Goal: Find contact information: Find contact information

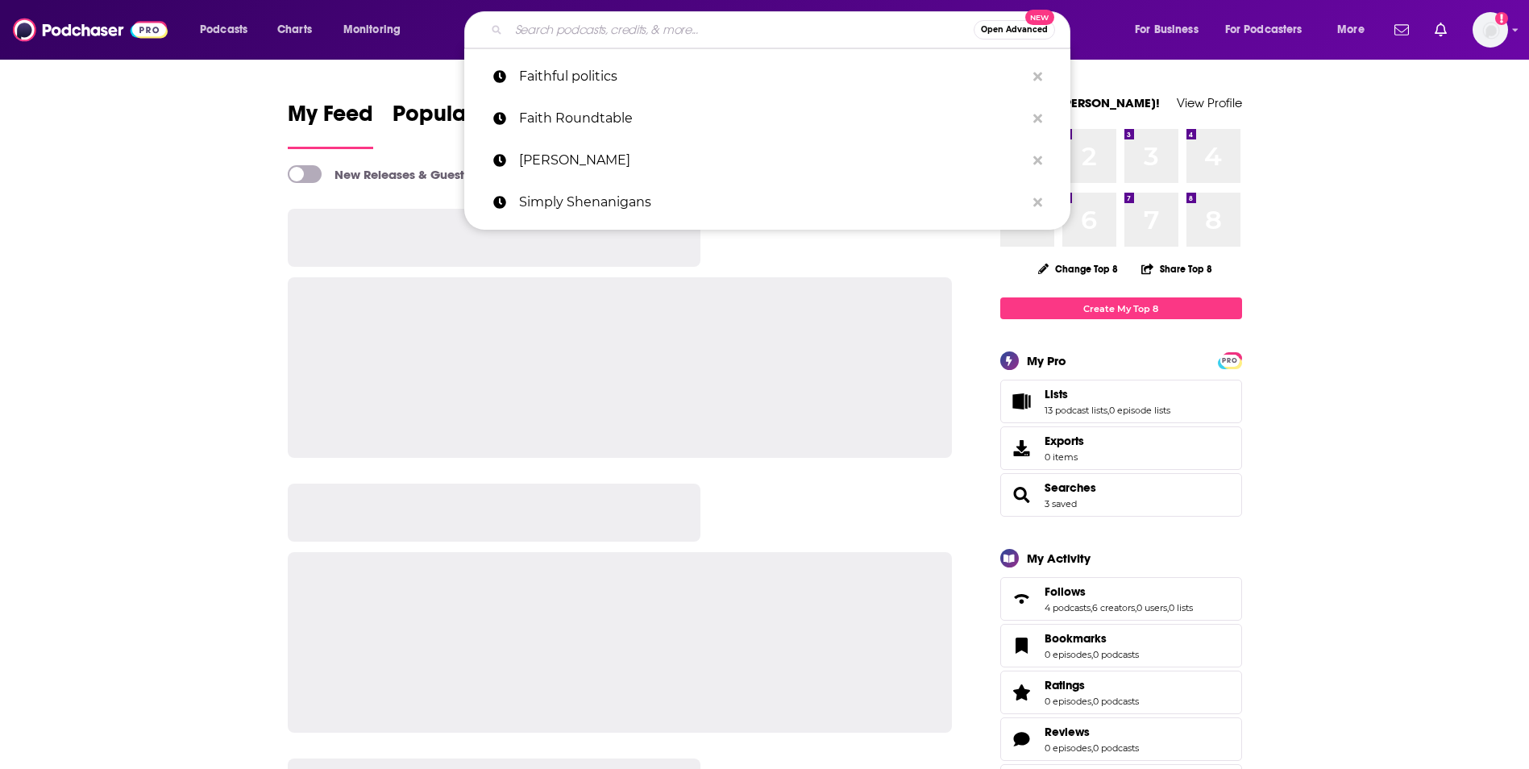
click at [772, 31] on input "Search podcasts, credits, & more..." at bounding box center [741, 30] width 465 height 26
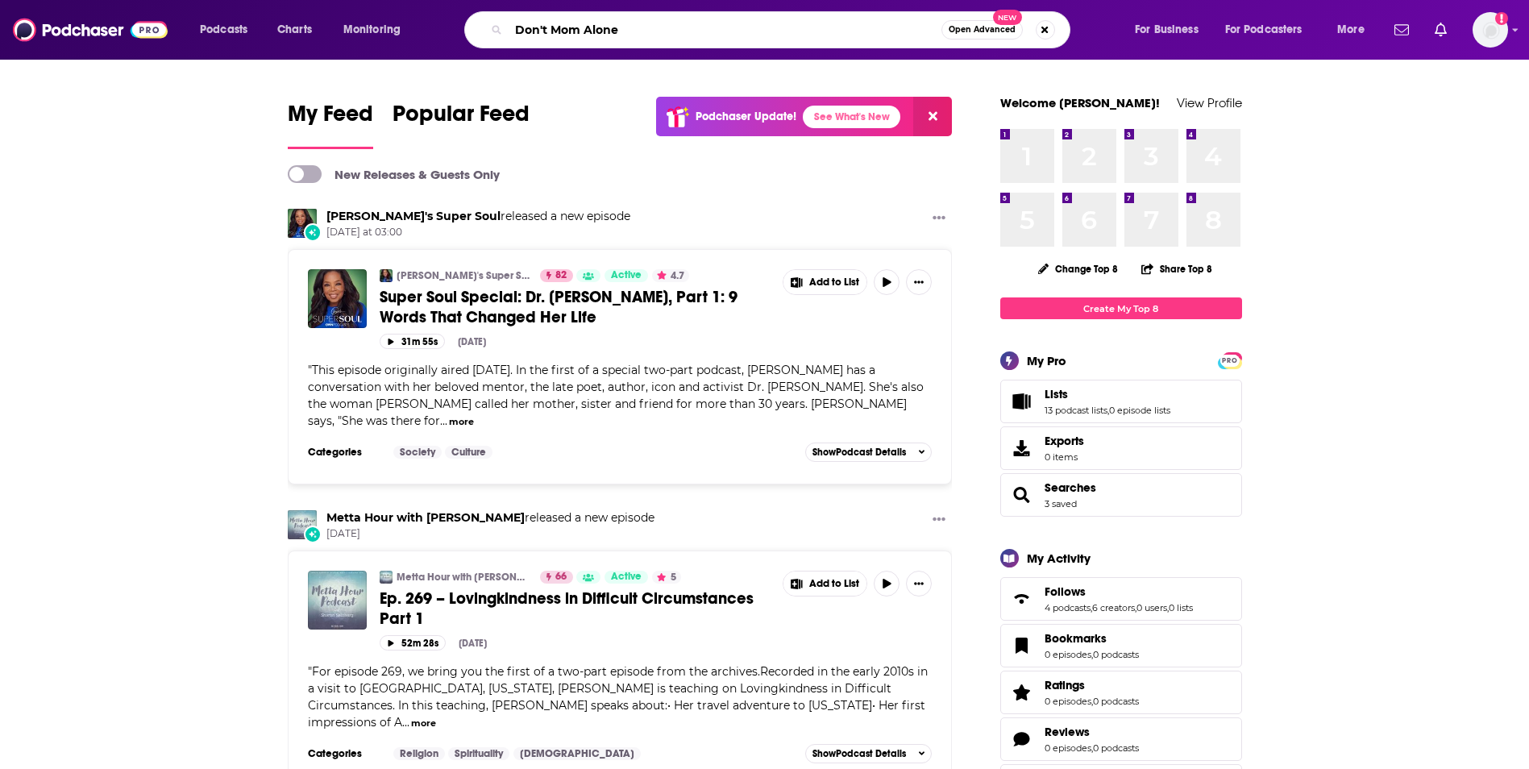
type input "Don't Mom Alone"
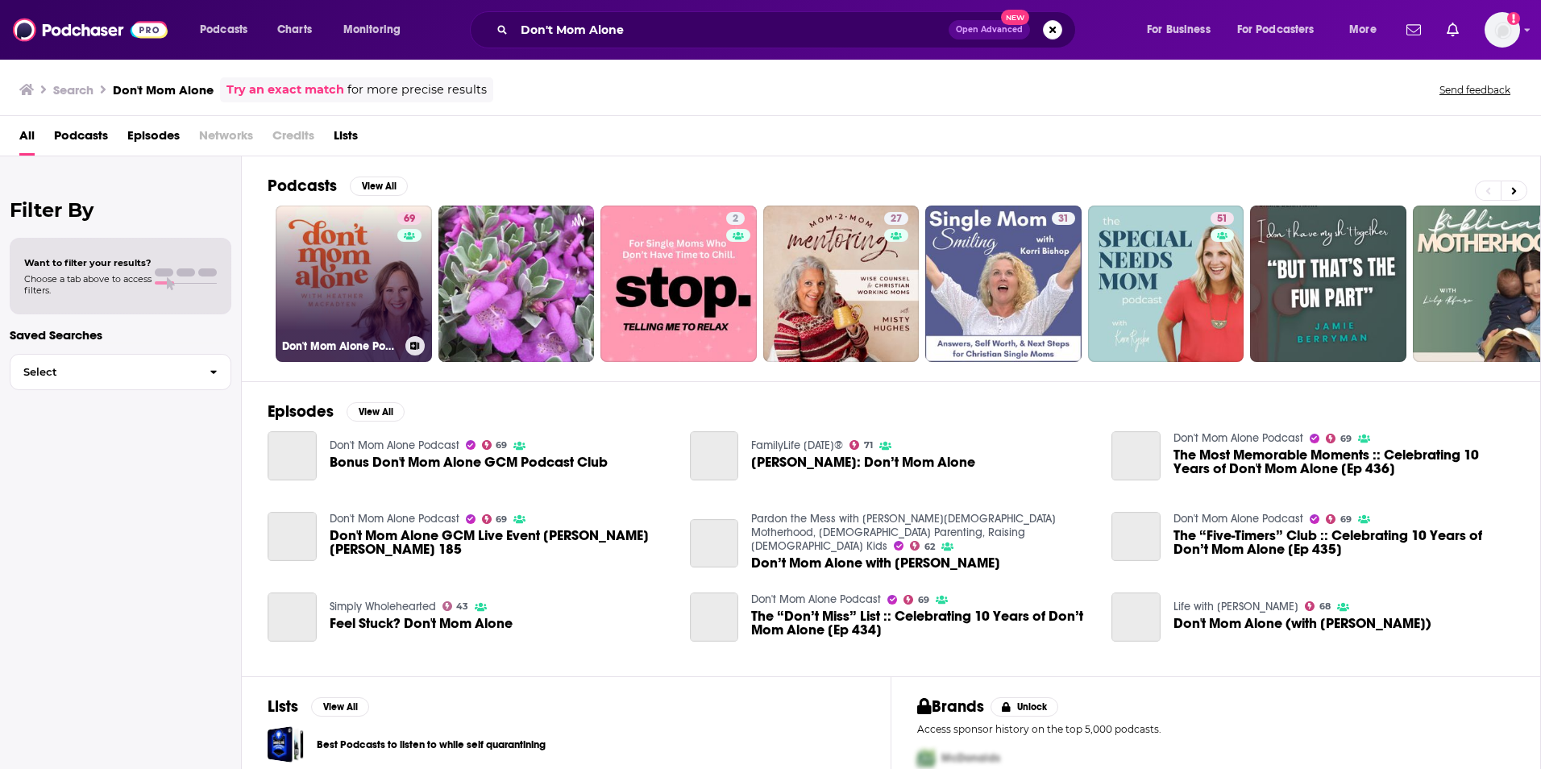
click at [356, 260] on link "69 Don't Mom Alone Podcast" at bounding box center [354, 284] width 156 height 156
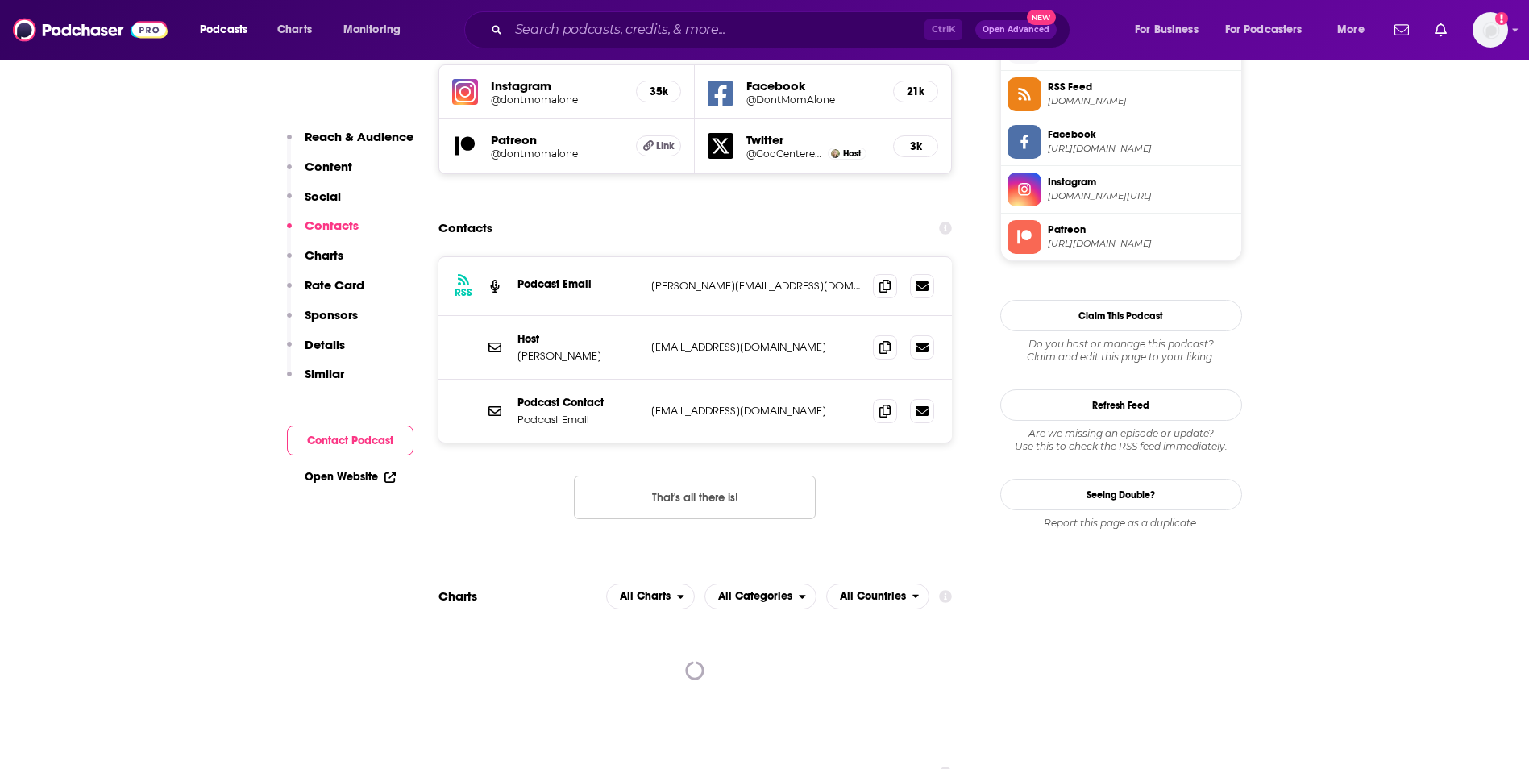
scroll to position [1516, 0]
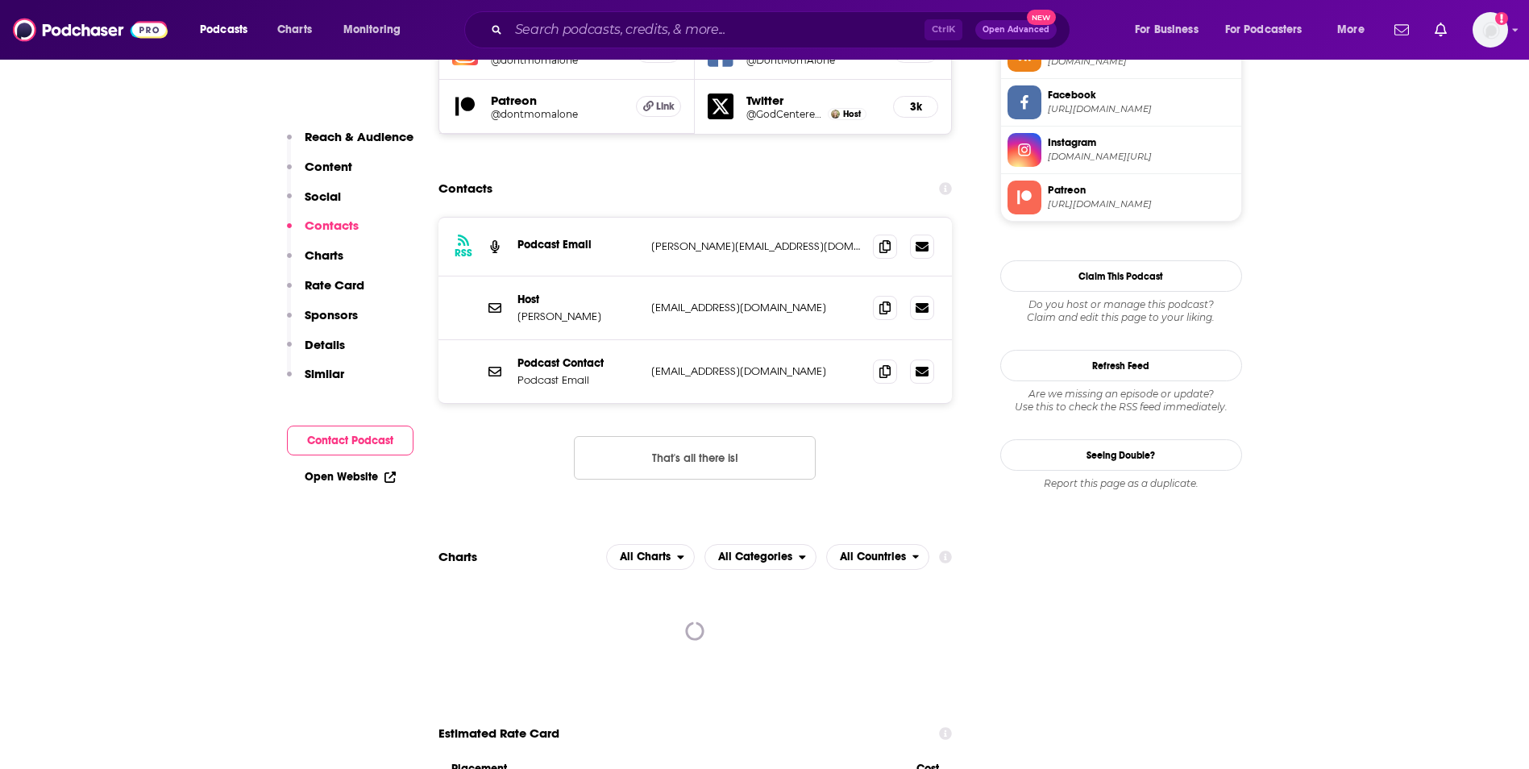
click at [794, 301] on p "[EMAIL_ADDRESS][DOMAIN_NAME]" at bounding box center [756, 308] width 210 height 14
copy div "[EMAIL_ADDRESS][DOMAIN_NAME] [EMAIL_ADDRESS][DOMAIN_NAME]"
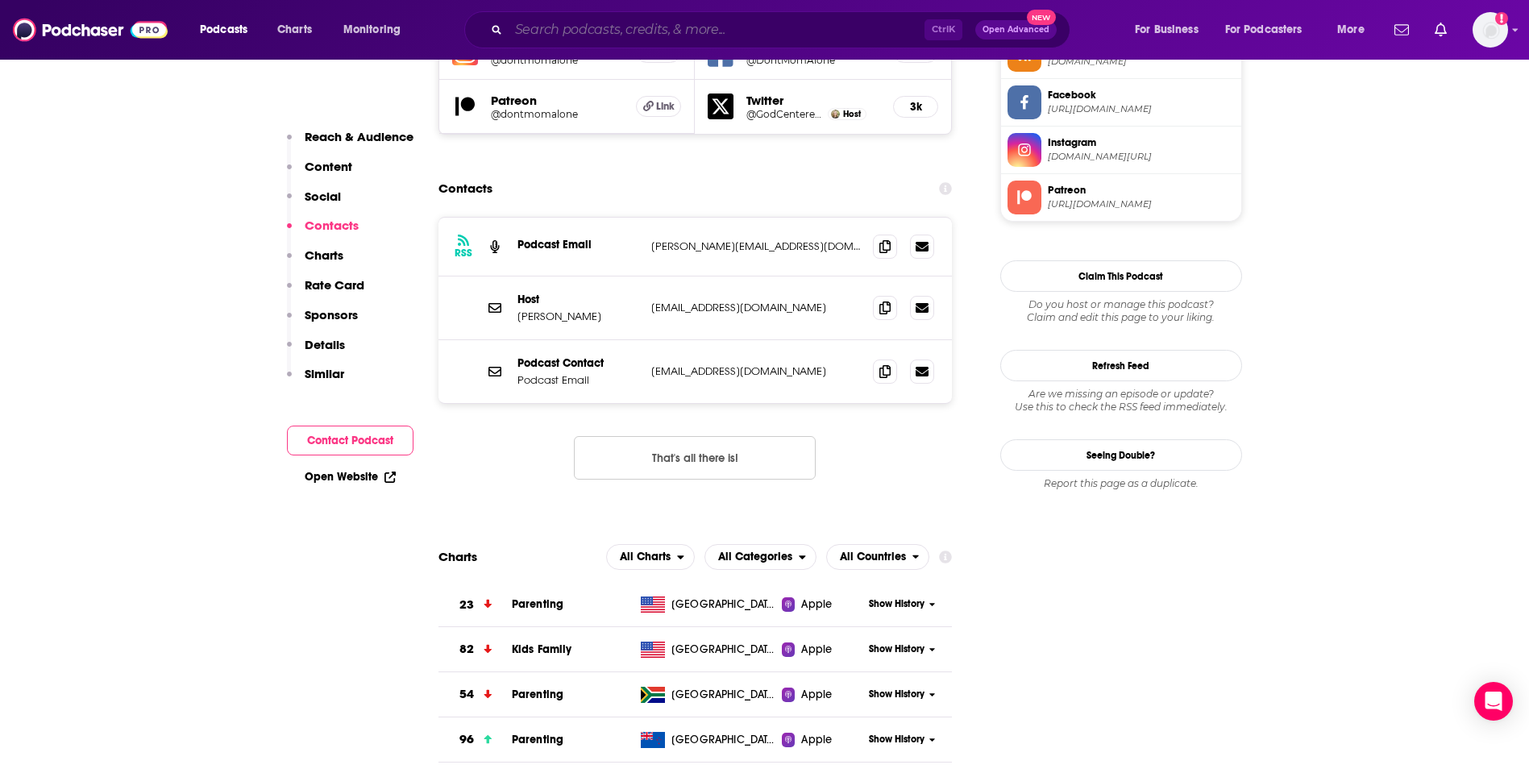
click at [705, 26] on input "Search podcasts, credits, & more..." at bounding box center [717, 30] width 416 height 26
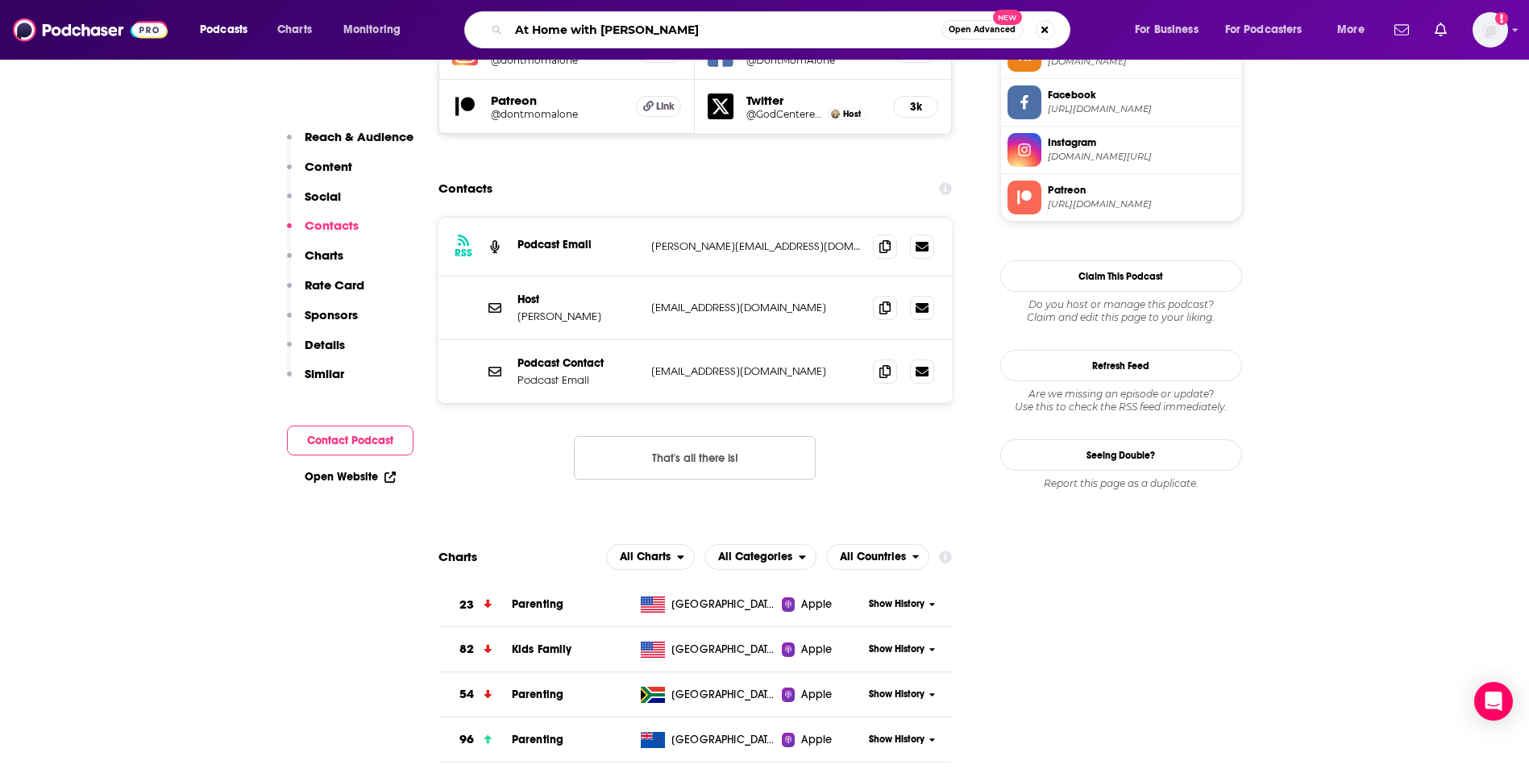
type input "At Home with [PERSON_NAME]"
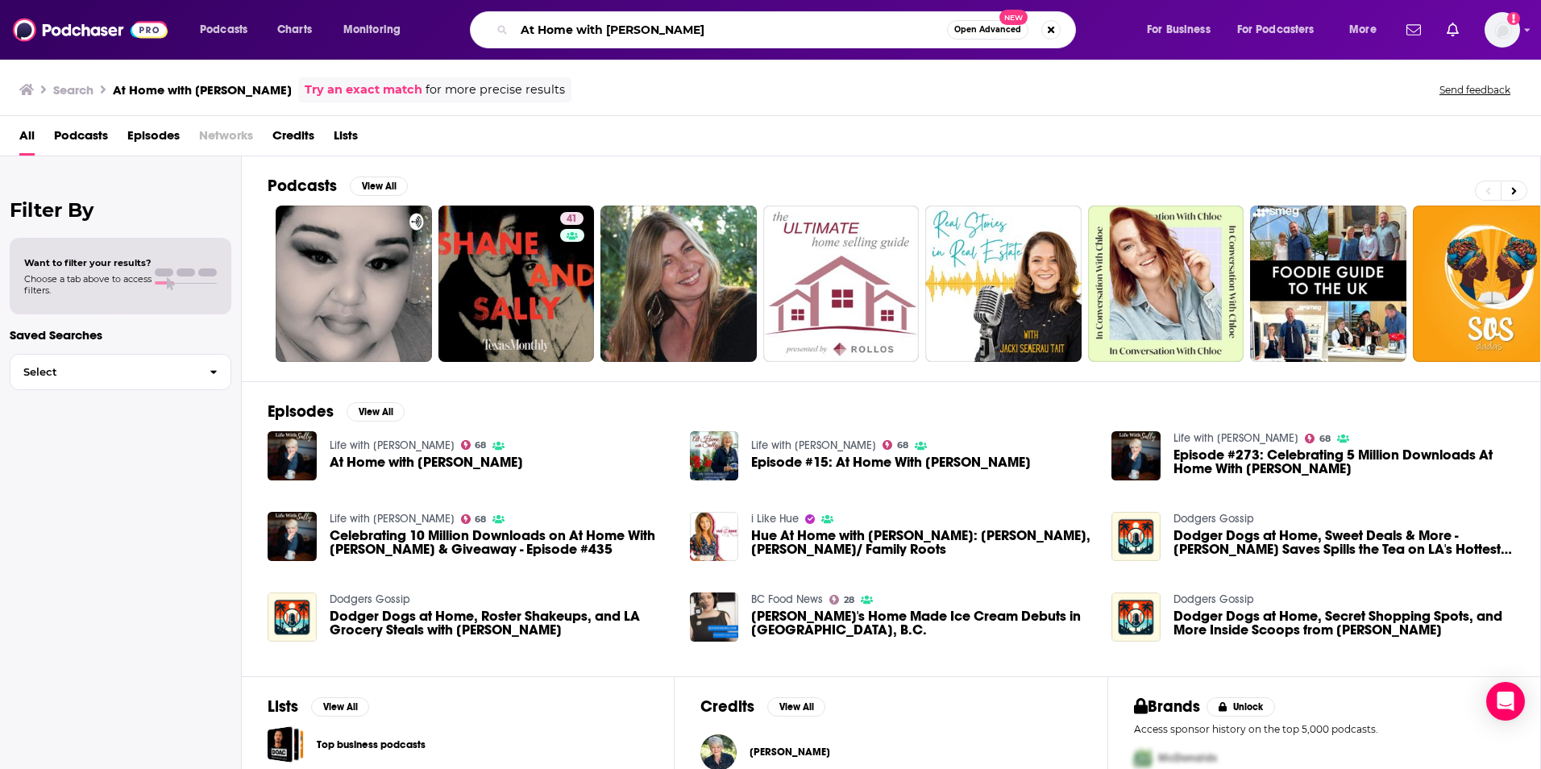
click at [757, 38] on input "At Home with [PERSON_NAME]" at bounding box center [730, 30] width 433 height 26
type input "Life with [PERSON_NAME]"
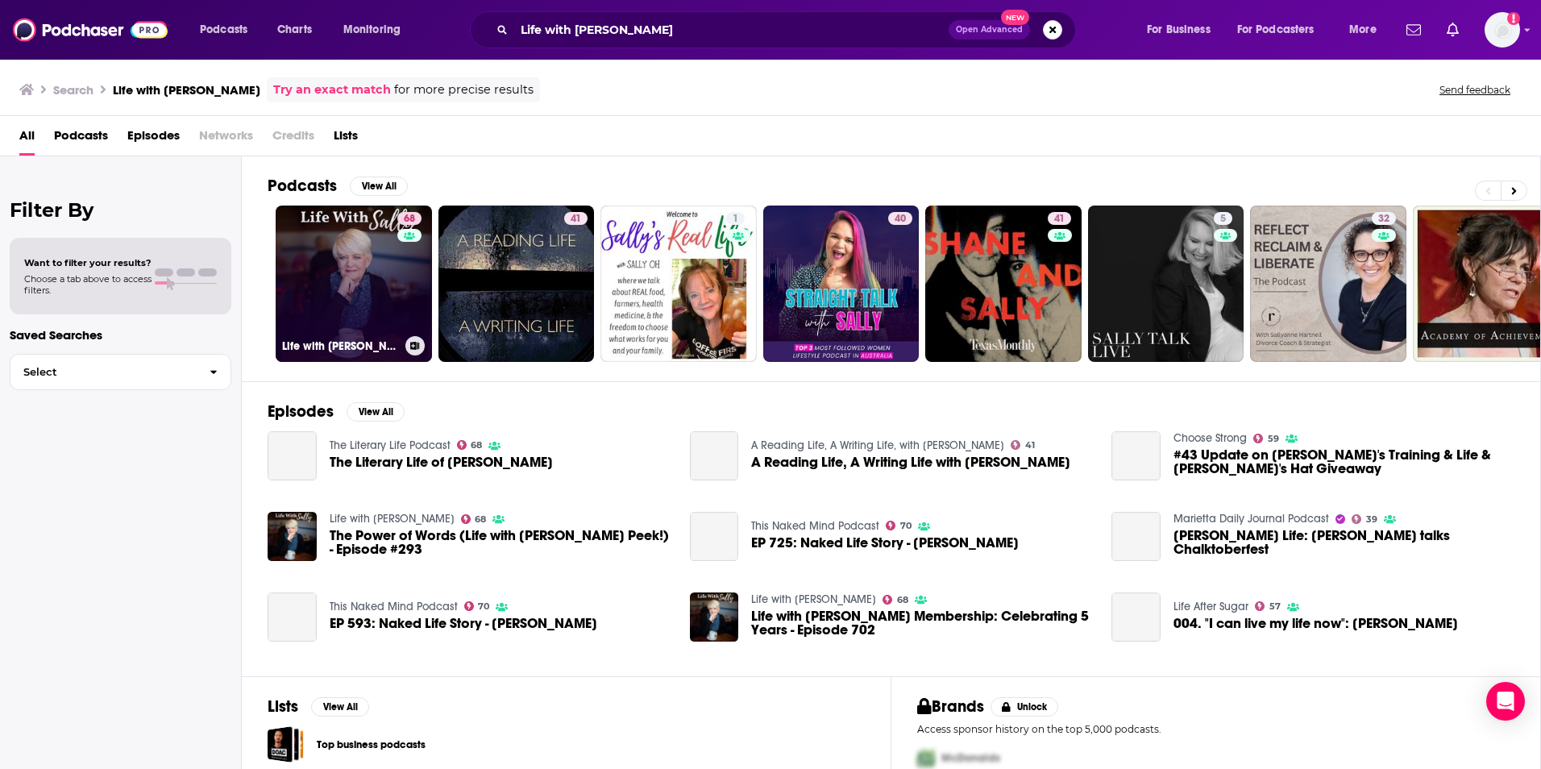
click at [351, 308] on link "68 Life with [PERSON_NAME]" at bounding box center [354, 284] width 156 height 156
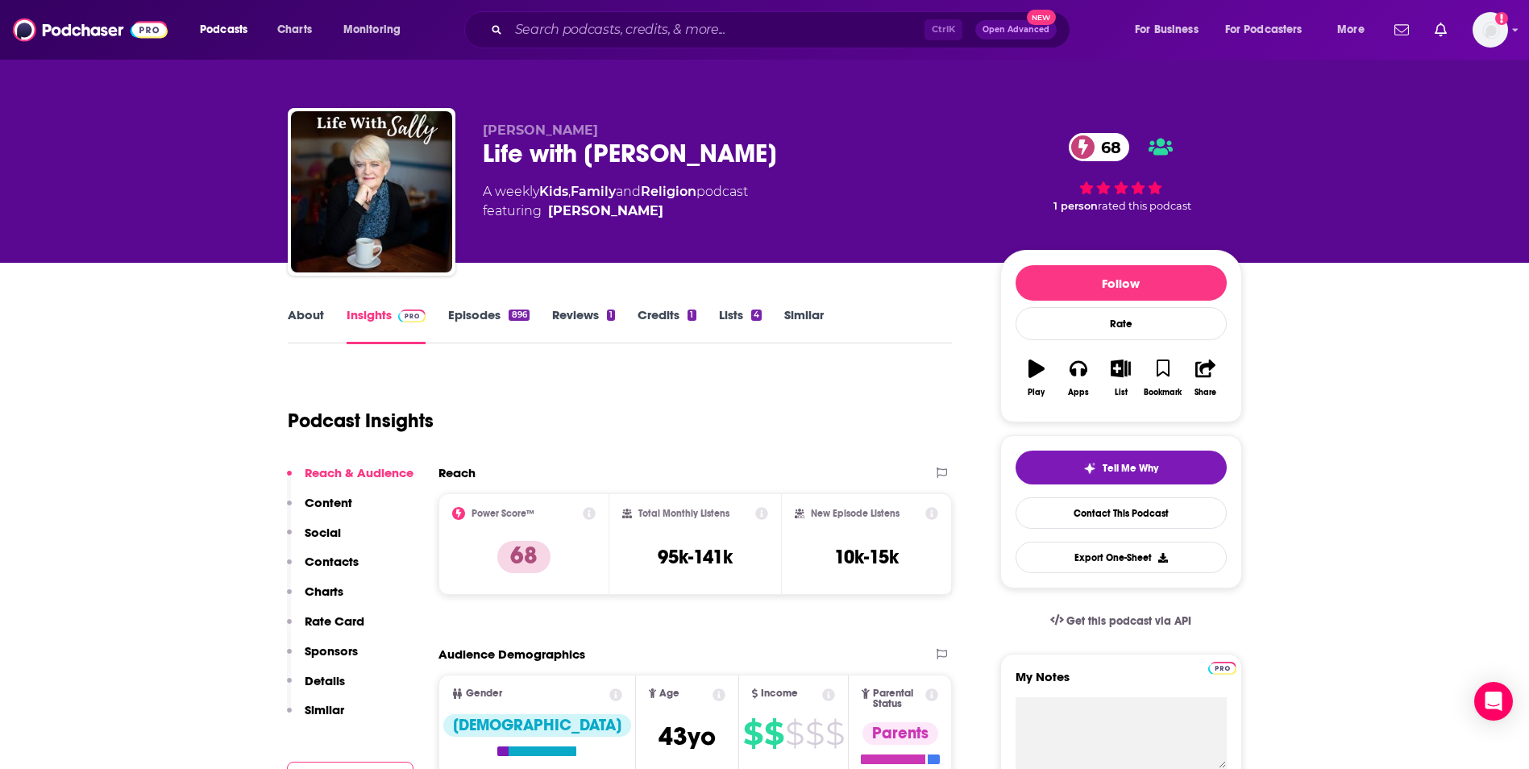
click at [301, 320] on link "About" at bounding box center [306, 325] width 36 height 37
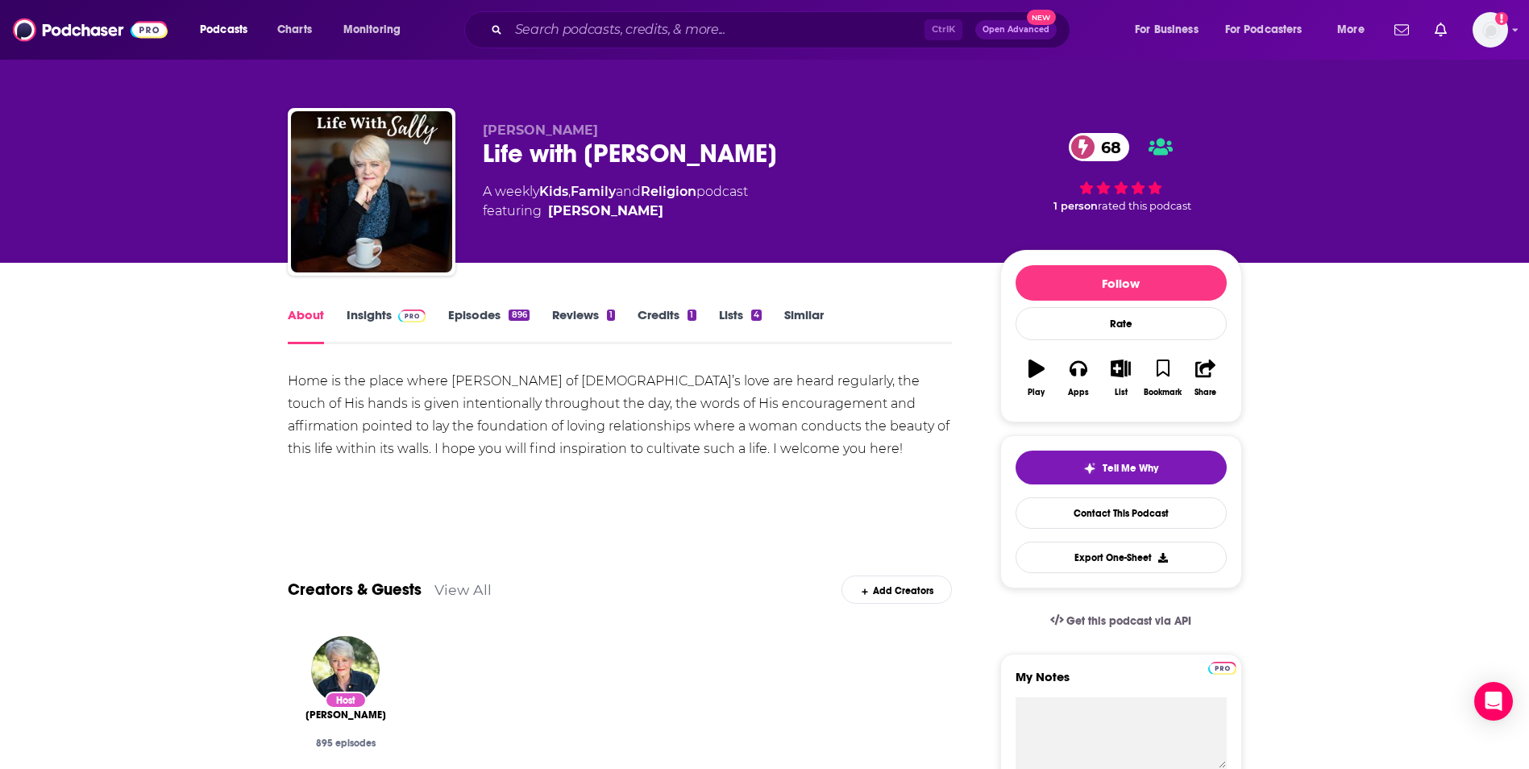
click at [356, 318] on link "Insights" at bounding box center [387, 325] width 80 height 37
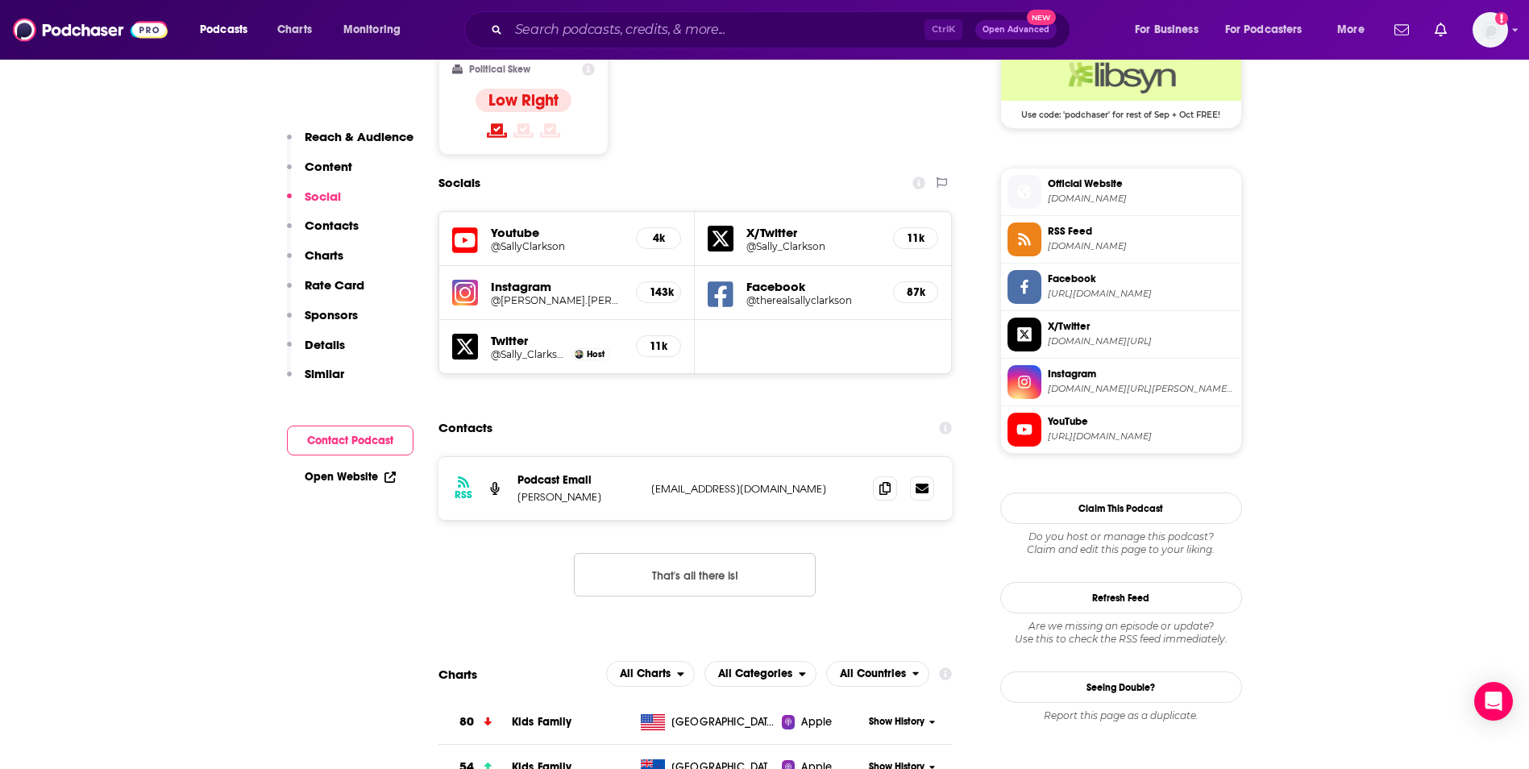
scroll to position [1354, 0]
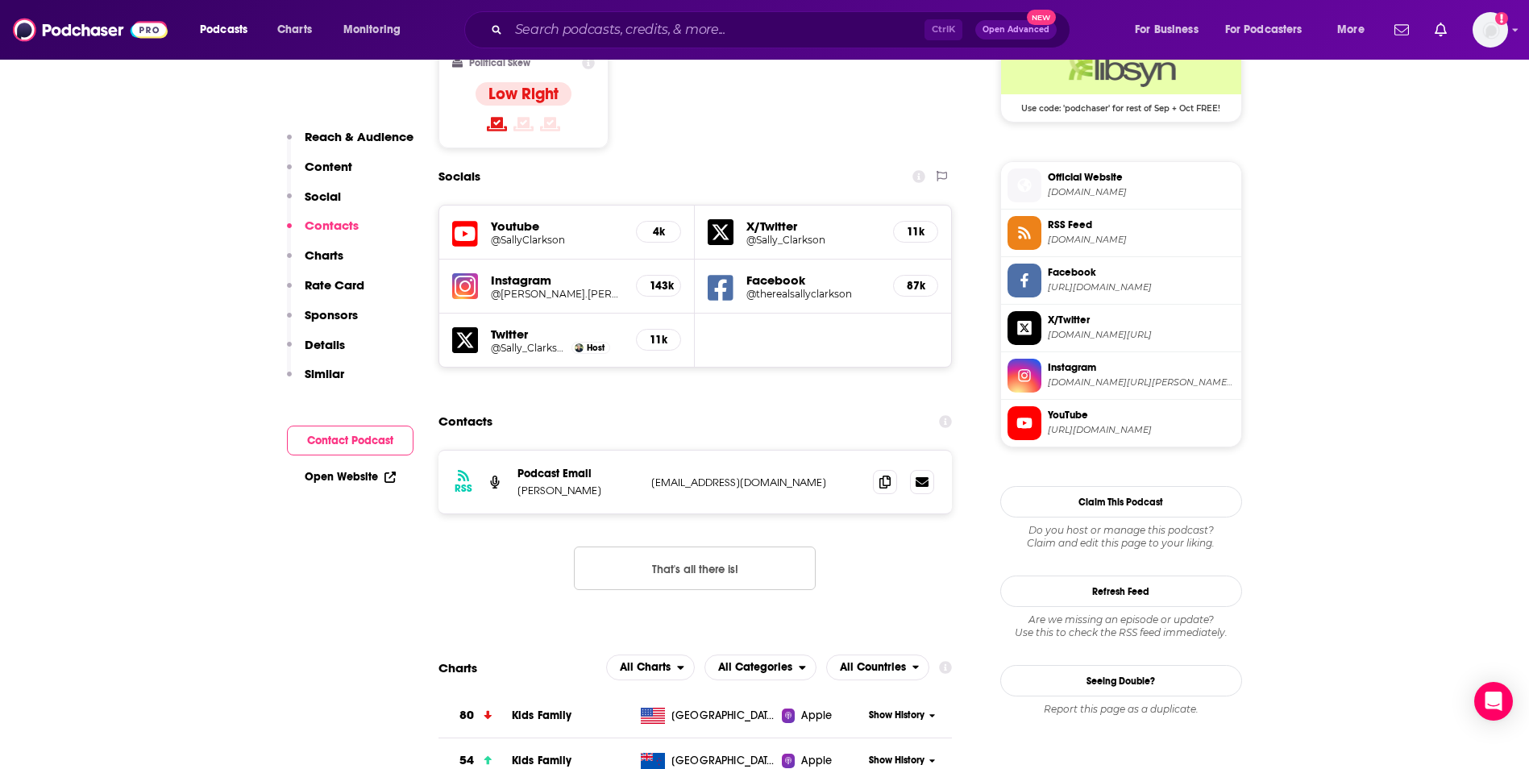
click at [779, 476] on p "[EMAIL_ADDRESS][DOMAIN_NAME]" at bounding box center [756, 483] width 210 height 14
copy div "[EMAIL_ADDRESS][DOMAIN_NAME] [EMAIL_ADDRESS][DOMAIN_NAME]"
click at [612, 26] on input "Search podcasts, credits, & more..." at bounding box center [717, 30] width 416 height 26
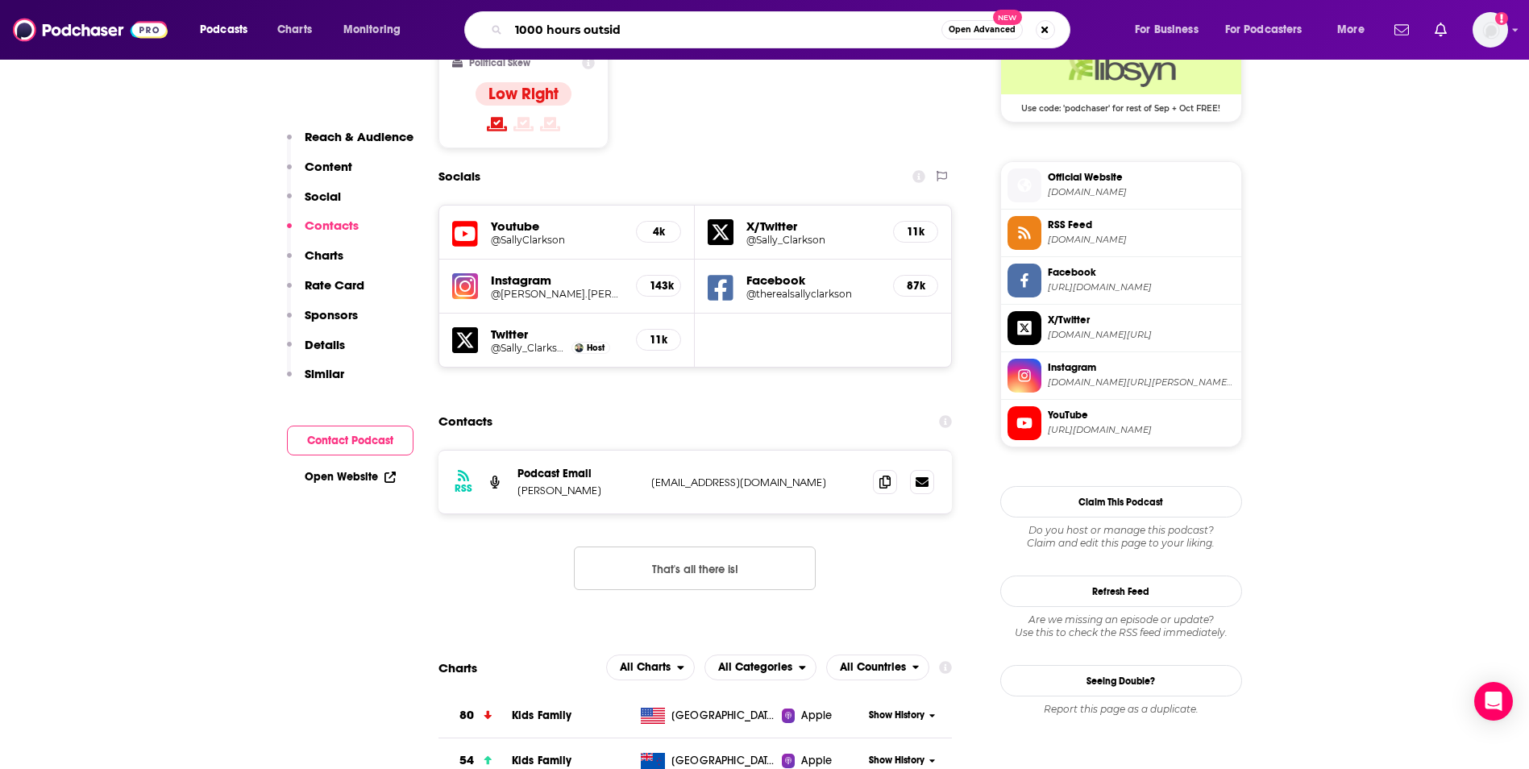
type input "1000 hours outside"
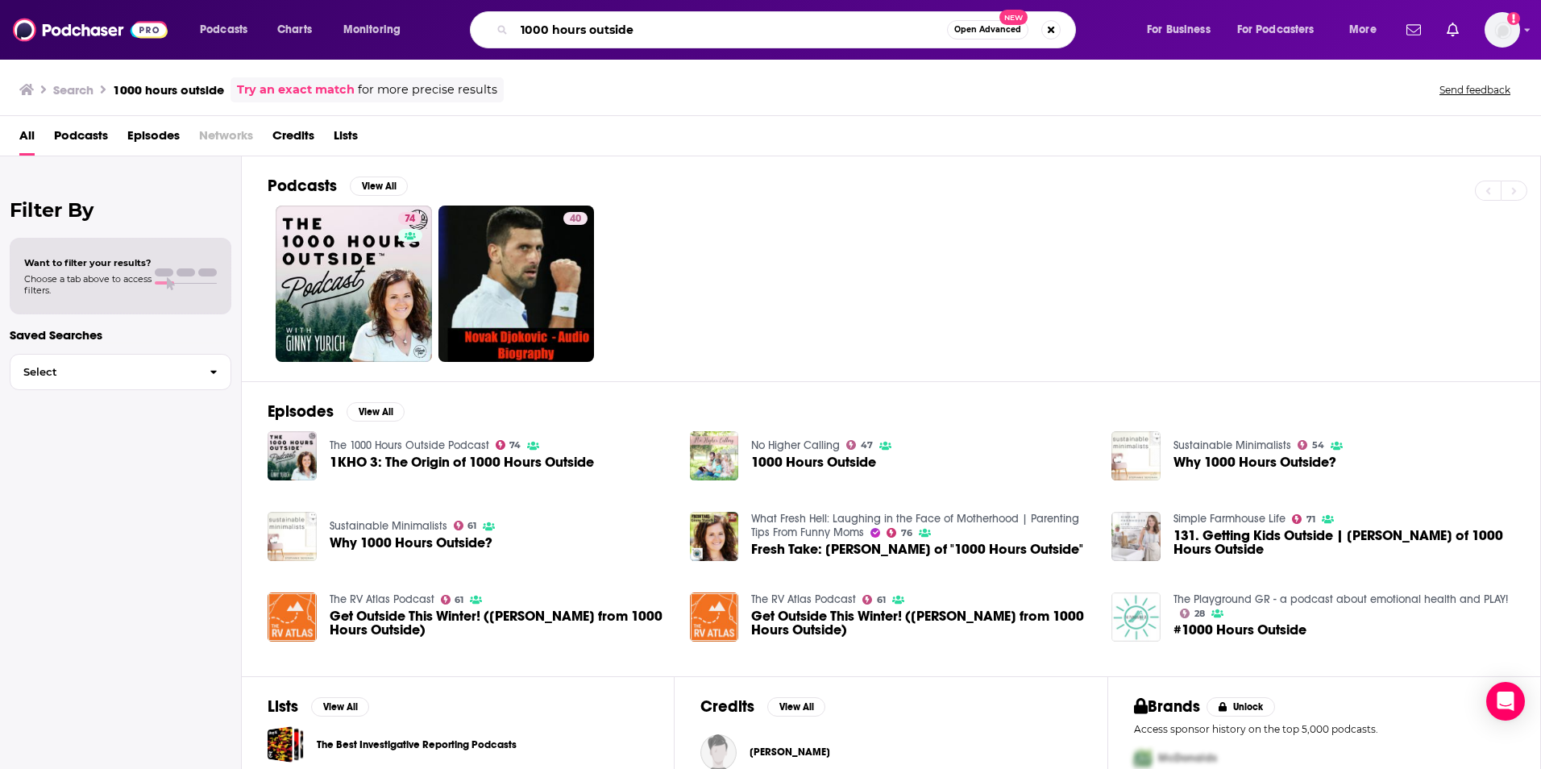
click at [716, 35] on input "1000 hours outside" at bounding box center [730, 30] width 433 height 26
click at [773, 466] on span "1000 Hours Outside" at bounding box center [813, 463] width 125 height 14
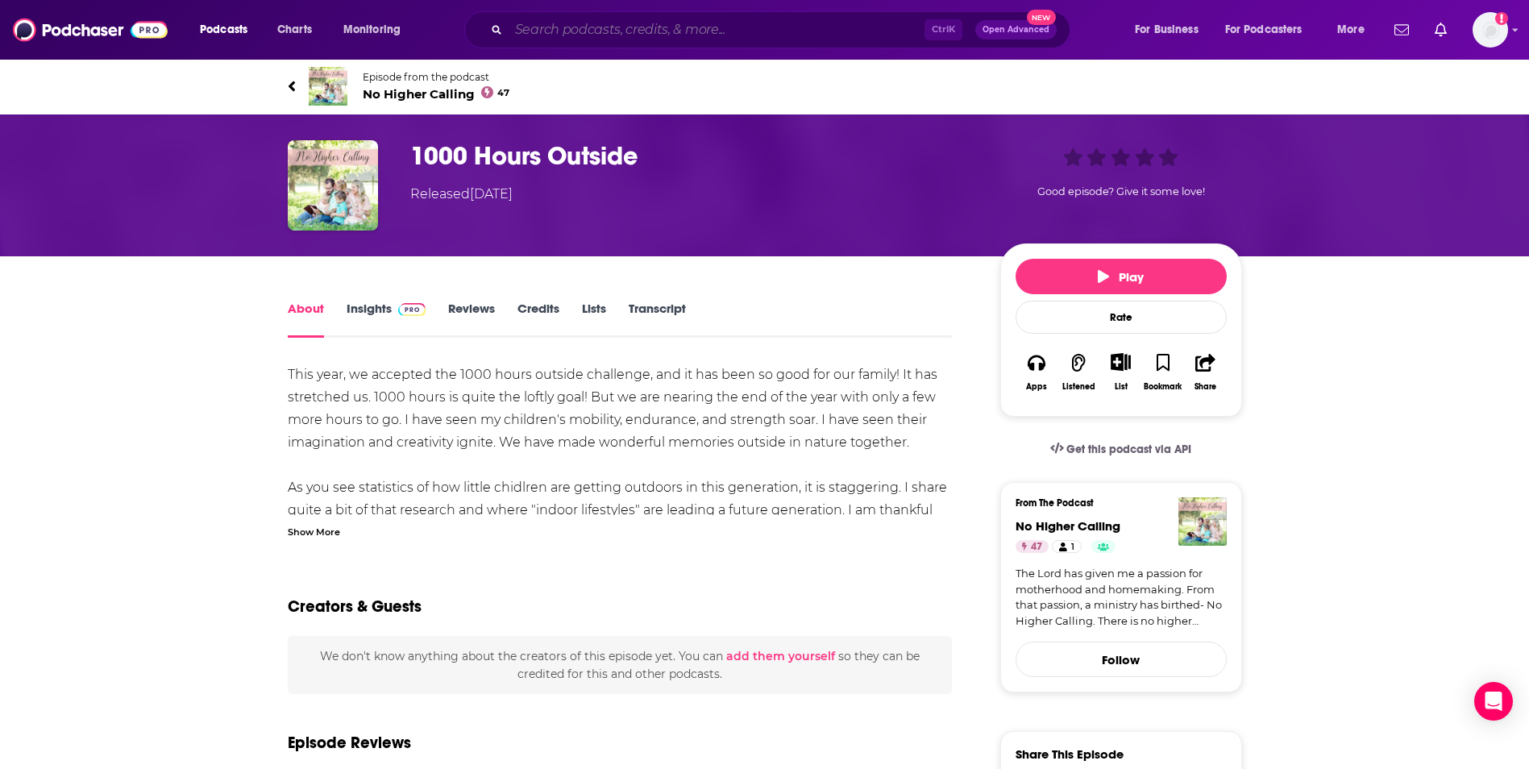
click at [671, 29] on input "Search podcasts, credits, & more..." at bounding box center [717, 30] width 416 height 26
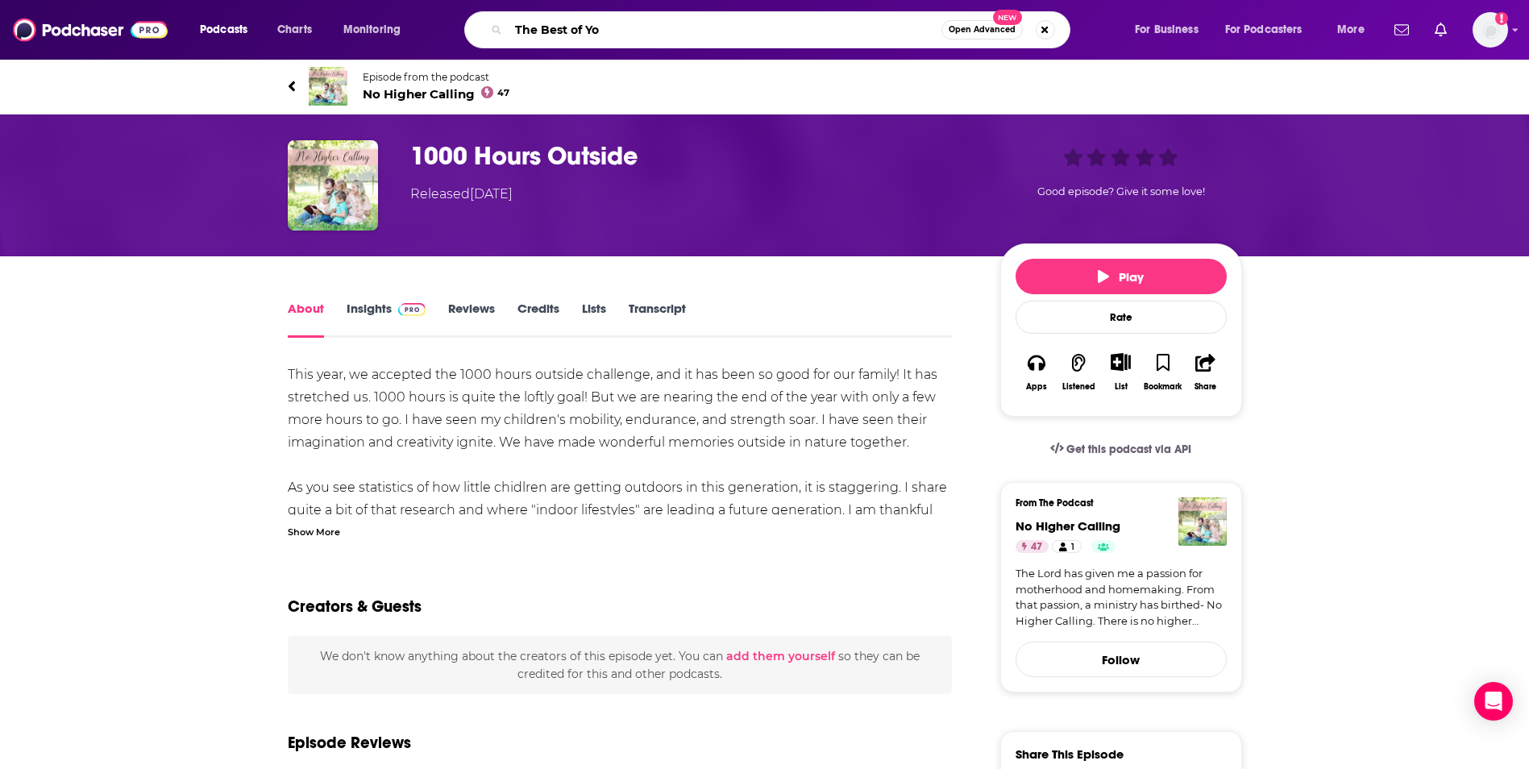
type input "The Best of You"
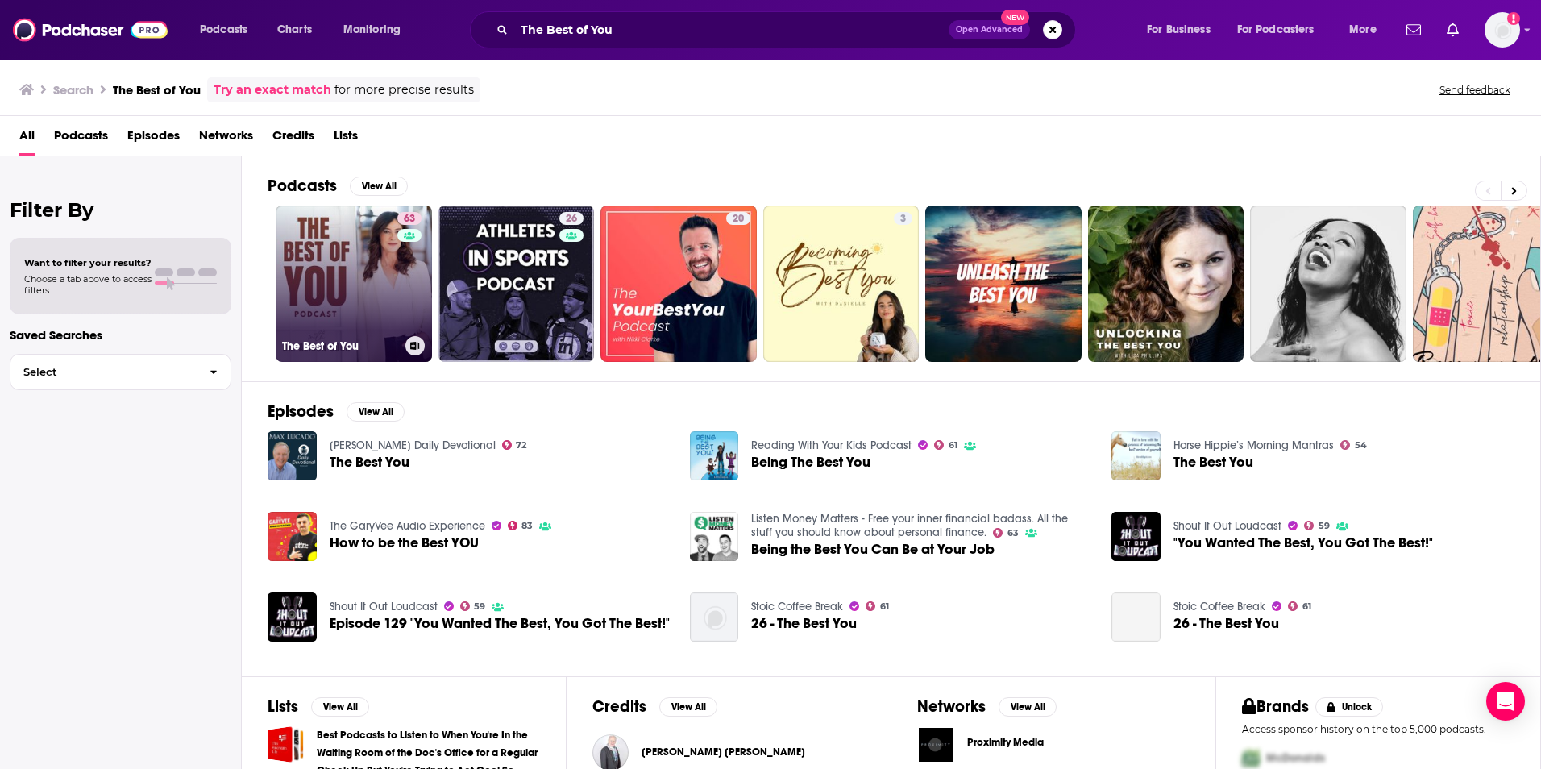
click at [369, 275] on link "63 The Best of You" at bounding box center [354, 284] width 156 height 156
